Goal: Find specific page/section: Find specific page/section

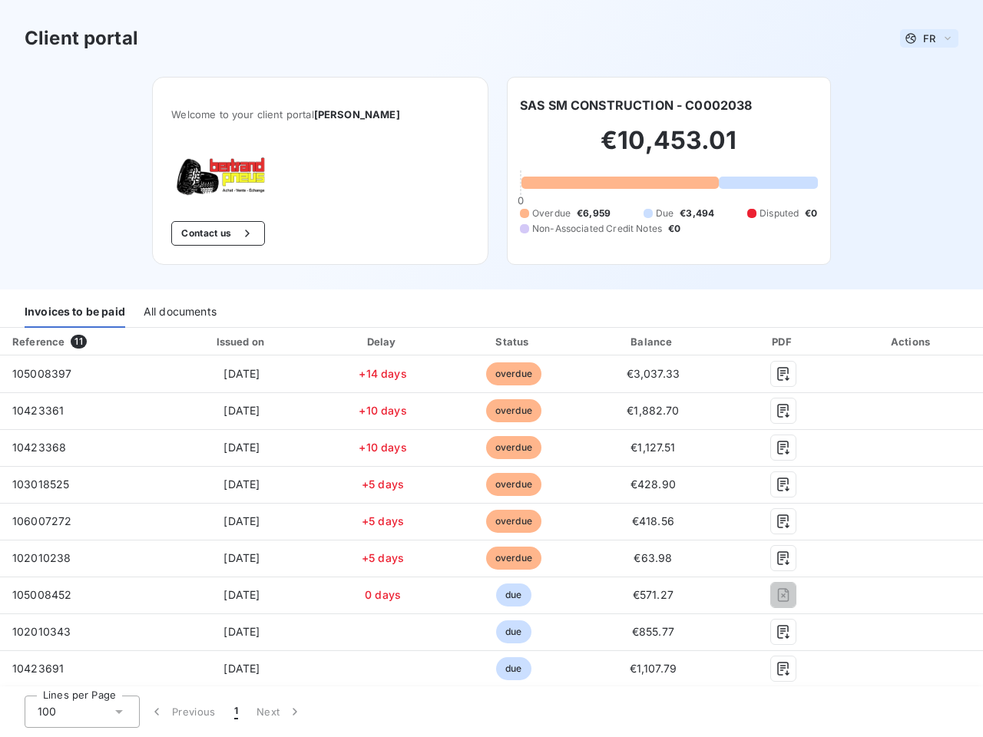
click at [923, 38] on span "FR" at bounding box center [929, 38] width 12 height 12
click at [214, 233] on button "Contact us" at bounding box center [217, 233] width 93 height 25
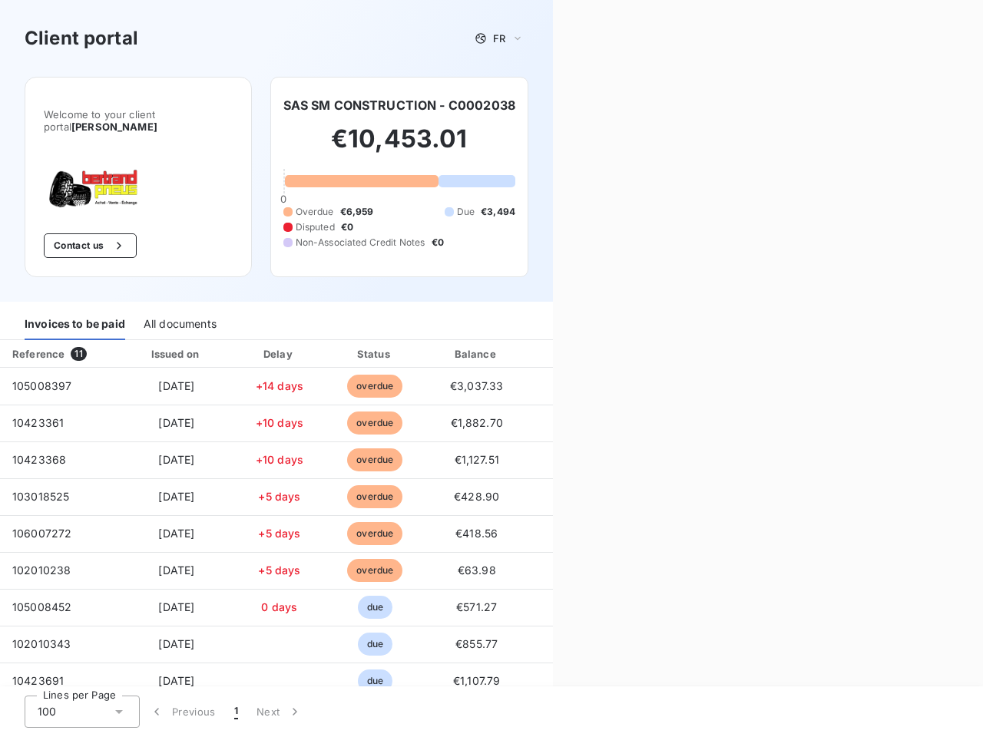
click at [630, 105] on div "Contact us Fill out the form below, and a member of our team will get back to y…" at bounding box center [768, 368] width 430 height 737
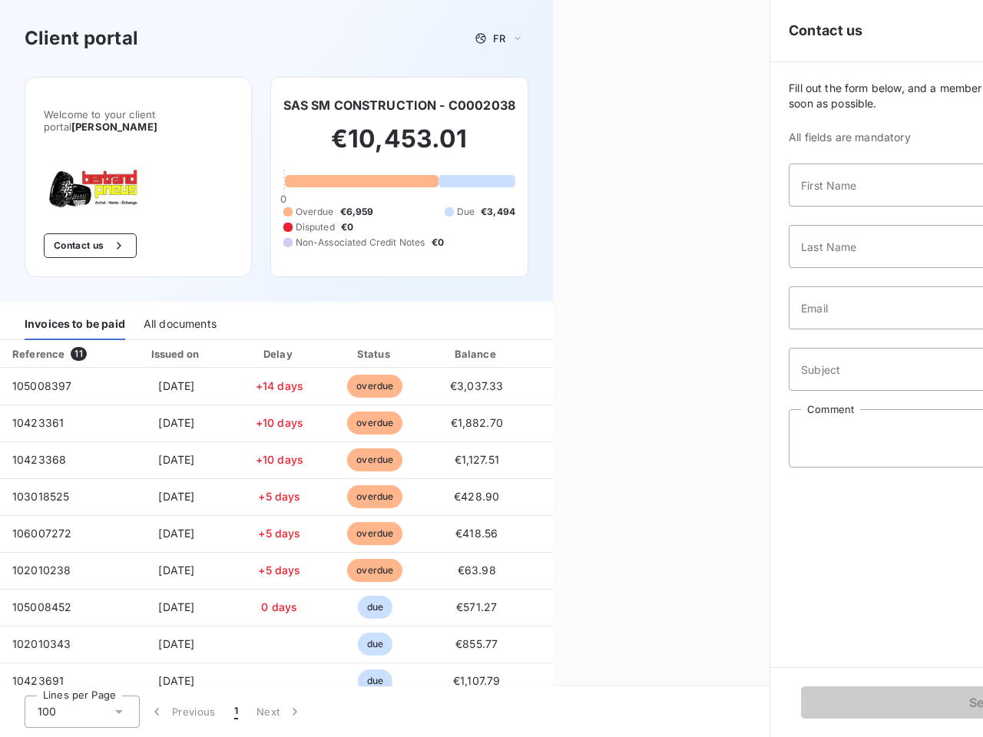
click at [74, 312] on div "Invoices to be paid" at bounding box center [75, 324] width 101 height 32
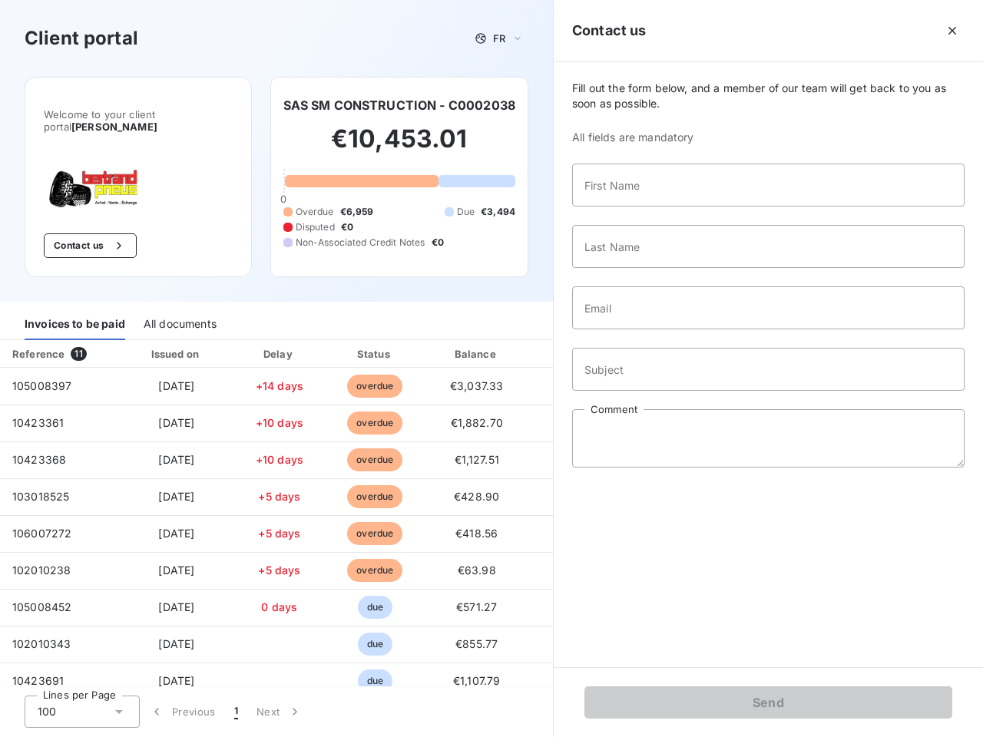
click at [179, 312] on div "All documents" at bounding box center [180, 324] width 73 height 32
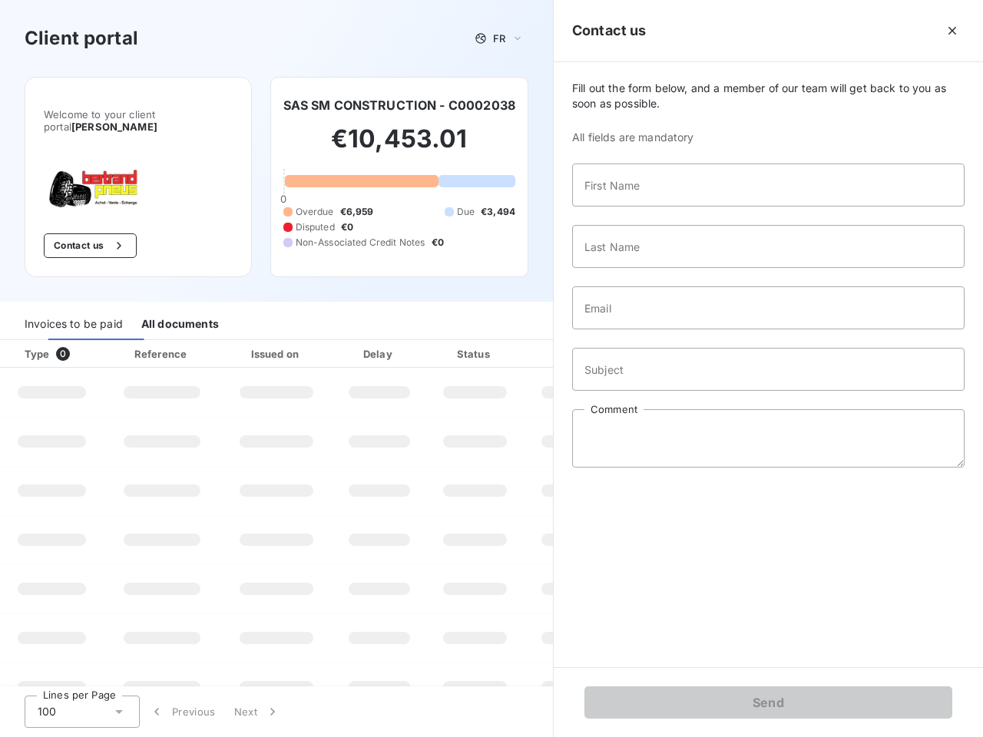
click at [81, 342] on th "Type 0" at bounding box center [52, 354] width 104 height 28
click at [238, 342] on th "Issued on" at bounding box center [276, 354] width 112 height 28
click at [377, 342] on th "Delay" at bounding box center [379, 354] width 94 height 28
